Goal: Transaction & Acquisition: Purchase product/service

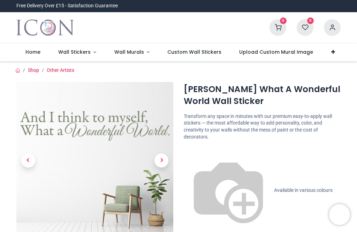
click at [162, 153] on span "Next" at bounding box center [161, 160] width 14 height 14
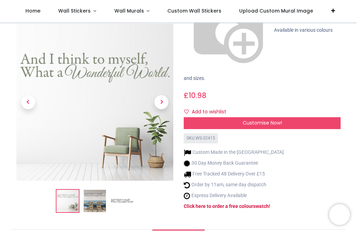
scroll to position [38, 0]
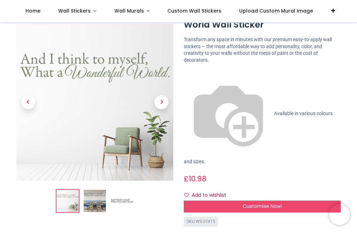
click at [163, 96] on span "Next" at bounding box center [161, 102] width 14 height 14
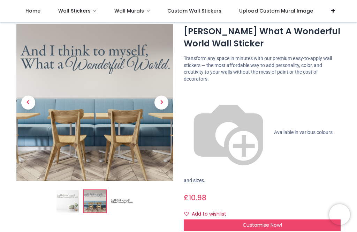
scroll to position [17, 0]
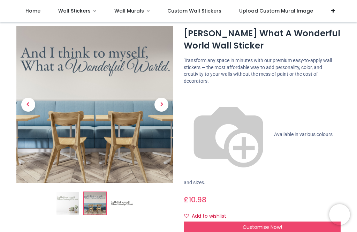
click at [257, 223] on span "Customise Now!" at bounding box center [261, 226] width 39 height 7
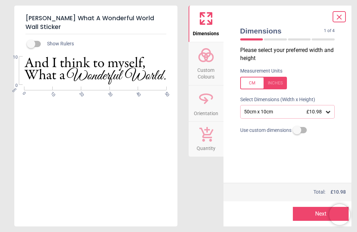
click at [304, 210] on button "Next" at bounding box center [320, 213] width 56 height 14
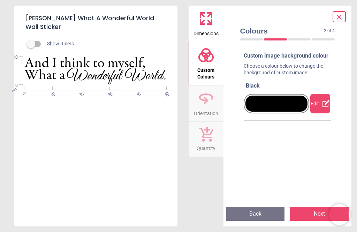
click at [296, 111] on div at bounding box center [276, 103] width 62 height 16
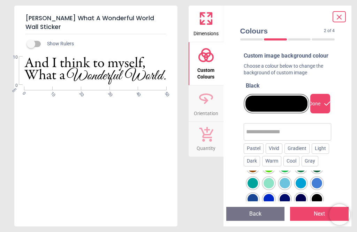
scroll to position [76, 0]
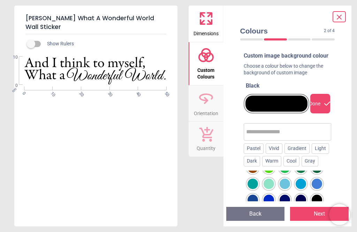
click at [254, 109] on div at bounding box center [252, 103] width 10 height 10
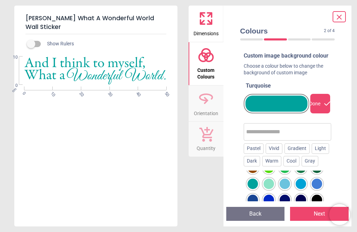
click at [316, 106] on div "Done" at bounding box center [320, 103] width 20 height 19
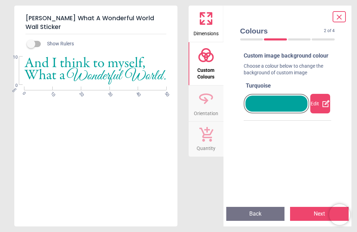
scroll to position [0, 0]
click at [300, 214] on button "Next" at bounding box center [319, 213] width 58 height 14
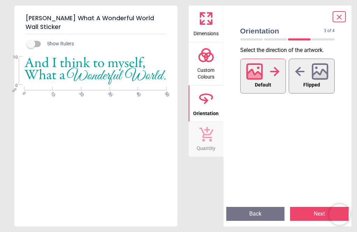
click at [256, 72] on icon at bounding box center [254, 75] width 15 height 12
click at [307, 214] on button "Next" at bounding box center [319, 213] width 58 height 14
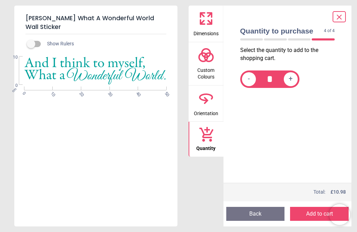
click at [302, 210] on button "Add to cart" at bounding box center [319, 213] width 58 height 14
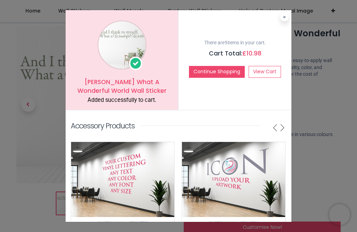
click at [265, 69] on link "View Cart" at bounding box center [264, 72] width 32 height 12
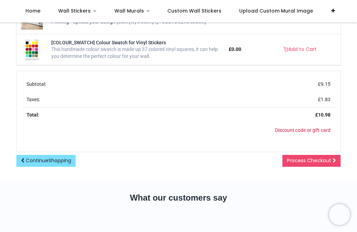
scroll to position [272, 0]
click at [308, 163] on span "Process Checkout" at bounding box center [309, 160] width 44 height 7
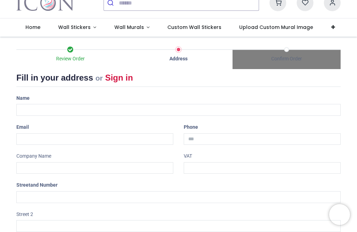
scroll to position [24, 0]
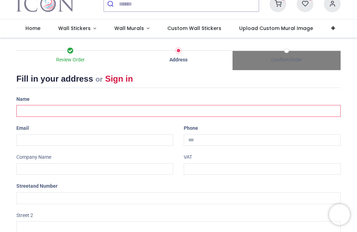
click at [54, 110] on input "text" at bounding box center [178, 111] width 324 height 12
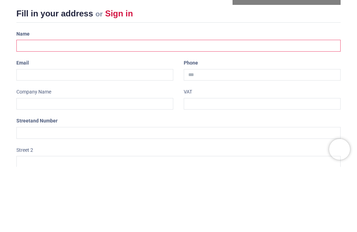
type input "**********"
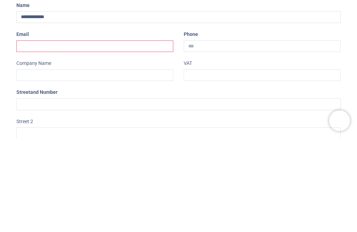
click at [84, 134] on input "email" at bounding box center [94, 140] width 157 height 12
type input "**********"
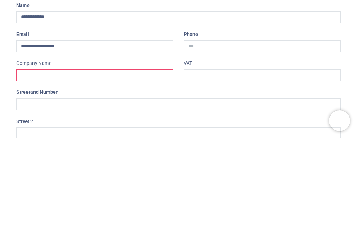
click at [104, 163] on input "text" at bounding box center [94, 169] width 157 height 12
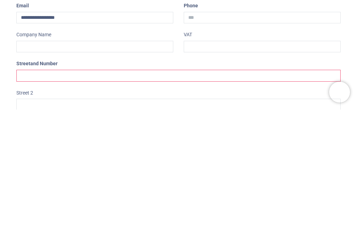
click at [126, 192] on input "text" at bounding box center [178, 198] width 324 height 12
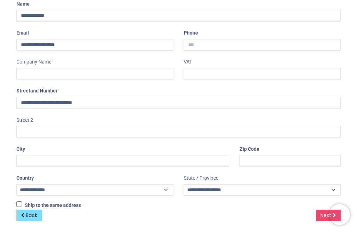
scroll to position [118, 0]
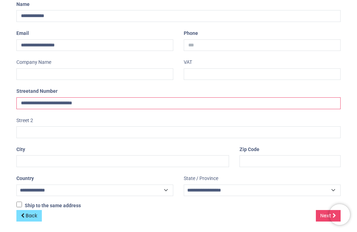
type input "**********"
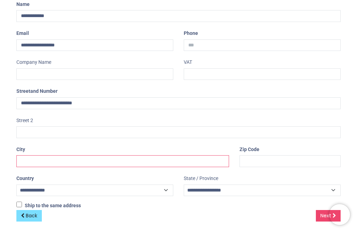
click at [69, 155] on input "text" at bounding box center [122, 161] width 212 height 12
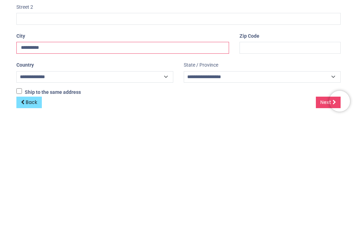
type input "*********"
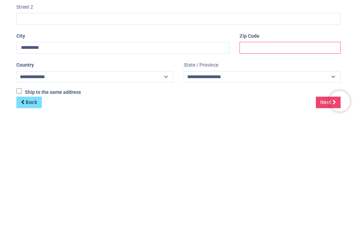
click at [251, 155] on input "text" at bounding box center [289, 161] width 101 height 12
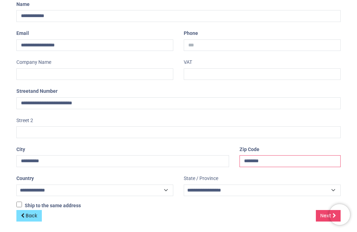
type input "********"
click at [319, 210] on link "Next" at bounding box center [327, 216] width 25 height 12
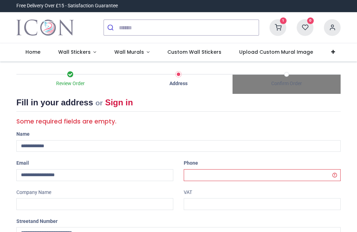
click at [206, 99] on h2 "Fill in your address or Sign in" at bounding box center [178, 103] width 324 height 15
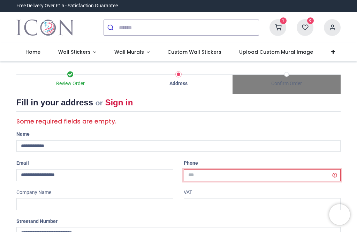
click at [214, 170] on input "tel" at bounding box center [262, 175] width 157 height 12
type input "**********"
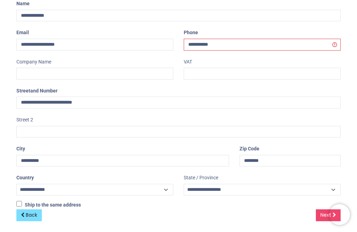
scroll to position [130, 0]
click at [318, 210] on link "Next" at bounding box center [327, 215] width 25 height 12
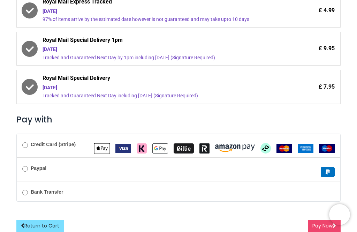
scroll to position [180, 0]
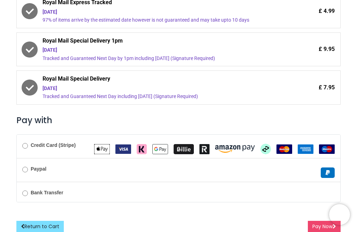
click at [23, 147] on div "Credit Card (Stripe)" at bounding box center [178, 145] width 323 height 23
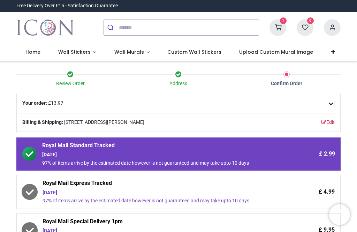
scroll to position [0, 0]
click at [334, 103] on span "Details" at bounding box center [330, 103] width 8 height 7
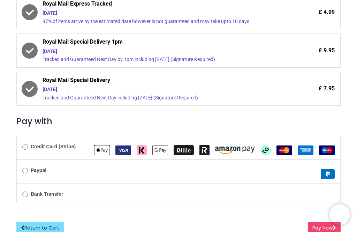
scroll to position [297, 0]
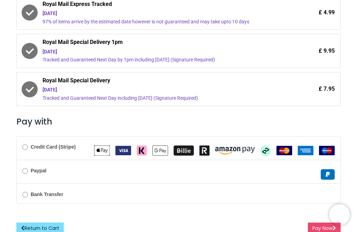
click at [311, 222] on button "Pay Now" at bounding box center [323, 228] width 33 height 12
